Goal: Navigation & Orientation: Find specific page/section

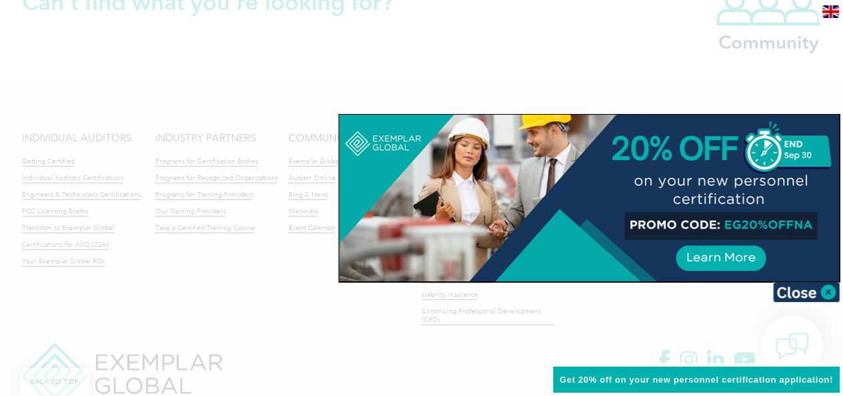
scroll to position [3256, 0]
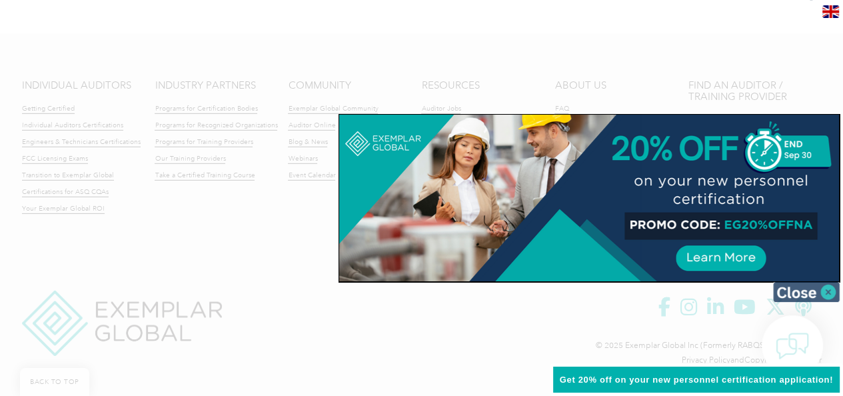
click at [813, 290] on img at bounding box center [806, 292] width 67 height 20
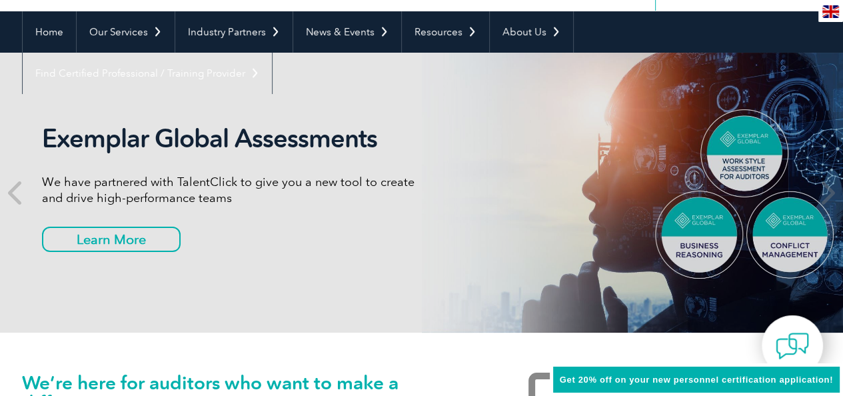
scroll to position [119, 0]
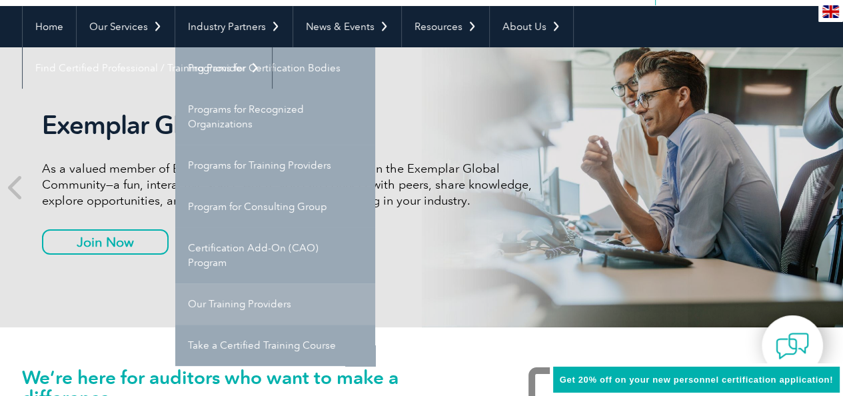
click at [229, 315] on link "Our Training Providers" at bounding box center [275, 303] width 200 height 41
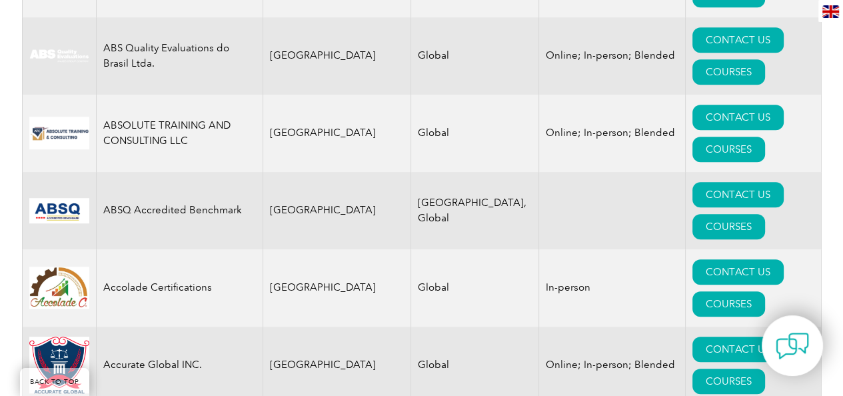
scroll to position [706, 0]
